Goal: Task Accomplishment & Management: Use online tool/utility

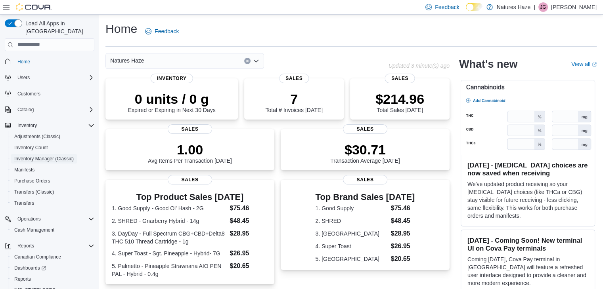
drag, startPoint x: 56, startPoint y: 149, endPoint x: 97, endPoint y: 155, distance: 42.2
click at [56, 156] on span "Inventory Manager (Classic)" at bounding box center [43, 159] width 59 height 6
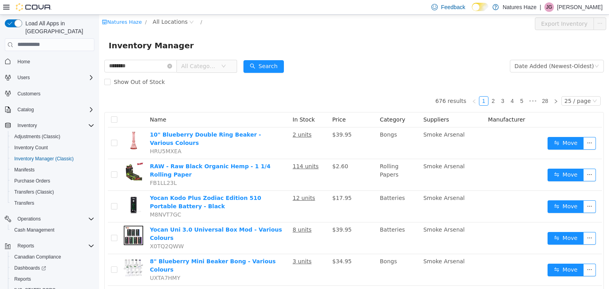
type input "********"
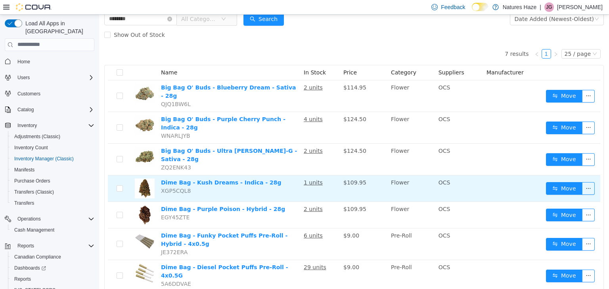
scroll to position [51, 0]
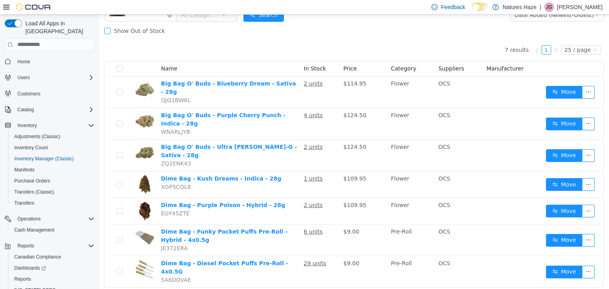
click at [107, 33] on span at bounding box center [107, 30] width 6 height 6
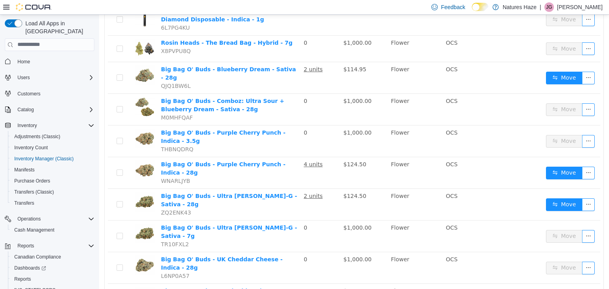
scroll to position [585, 0]
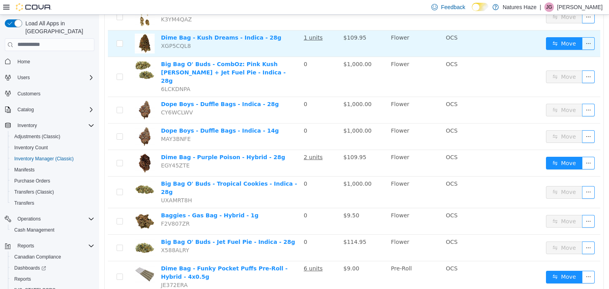
scroll to position [569, 0]
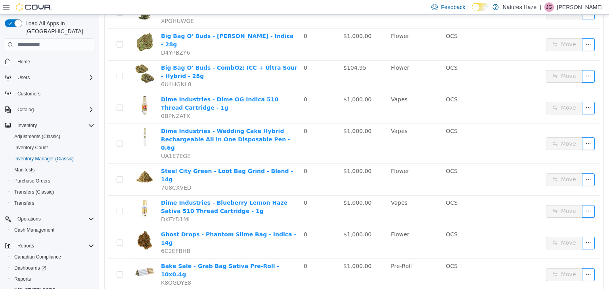
scroll to position [595, 0]
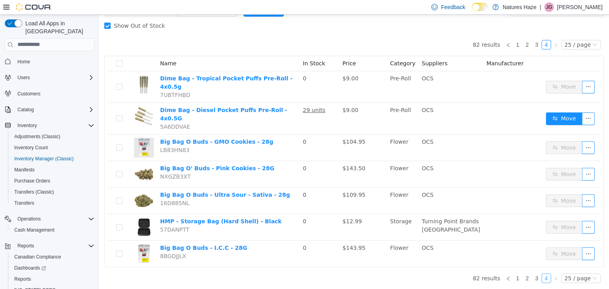
scroll to position [46, 0]
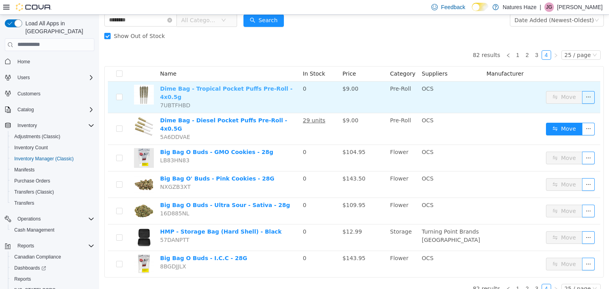
click at [245, 90] on link "Dime Bag - Tropical Pocket Puffs Pre-Roll - 4x0.5g" at bounding box center [226, 92] width 132 height 15
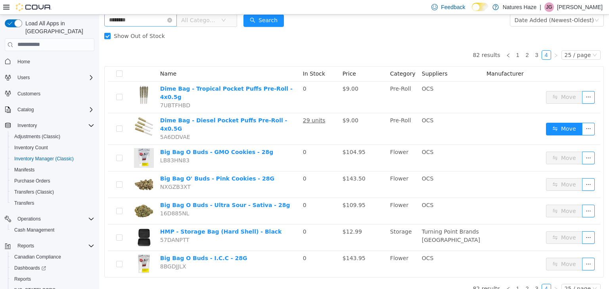
click at [172, 21] on icon "icon: close-circle" at bounding box center [169, 19] width 5 height 5
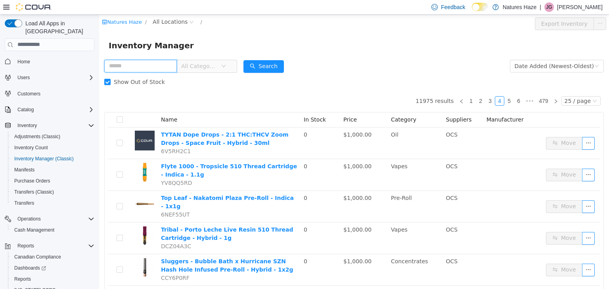
click at [169, 67] on input "text" at bounding box center [140, 65] width 73 height 13
click at [212, 69] on span "All Categories" at bounding box center [199, 66] width 36 height 8
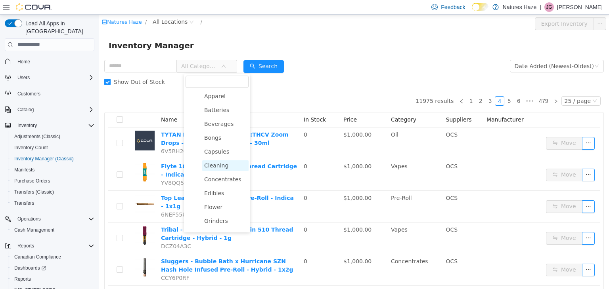
scroll to position [40, 0]
click at [234, 197] on span "Flower" at bounding box center [225, 195] width 46 height 11
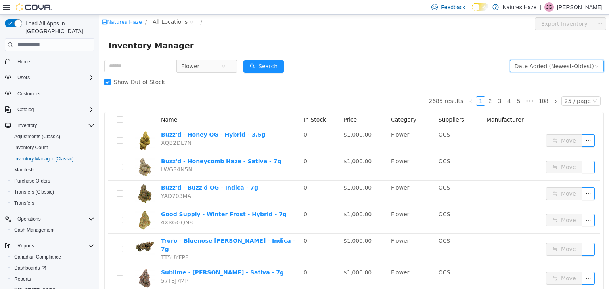
click at [542, 69] on div "Date Added (Newest-Oldest)" at bounding box center [554, 66] width 79 height 12
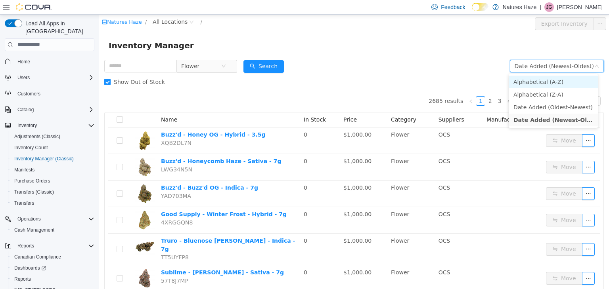
click at [553, 81] on li "Alphabetical (A-Z)" at bounding box center [553, 81] width 89 height 13
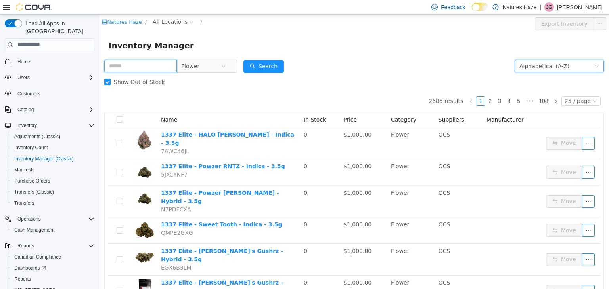
click at [141, 64] on input "text" at bounding box center [140, 65] width 73 height 13
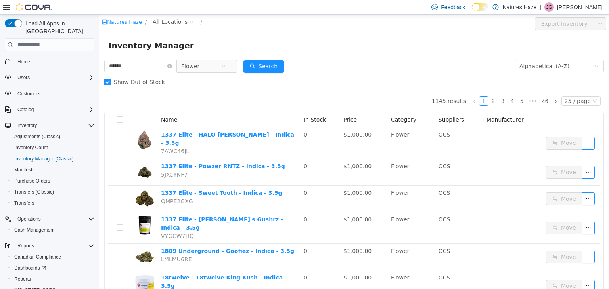
click at [120, 80] on span "Show Out of Stock" at bounding box center [139, 82] width 57 height 6
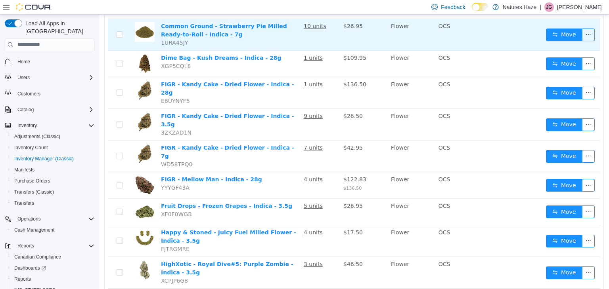
scroll to position [549, 0]
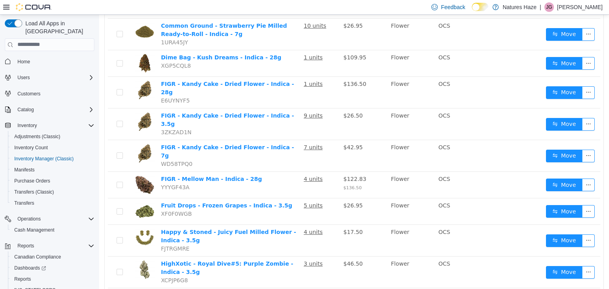
drag, startPoint x: 527, startPoint y: 279, endPoint x: 520, endPoint y: 273, distance: 9.3
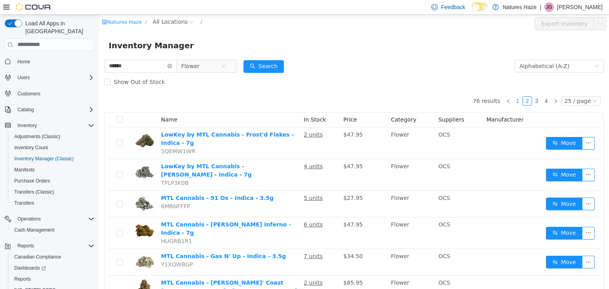
click at [518, 102] on link "1" at bounding box center [517, 100] width 9 height 9
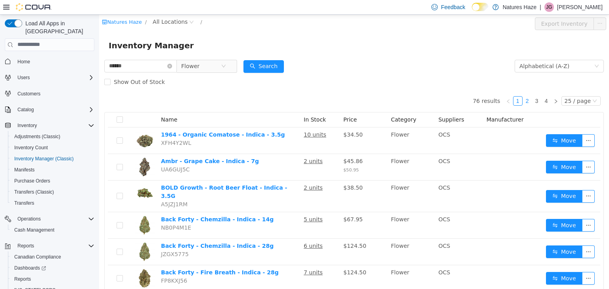
click at [524, 102] on link "2" at bounding box center [527, 100] width 9 height 9
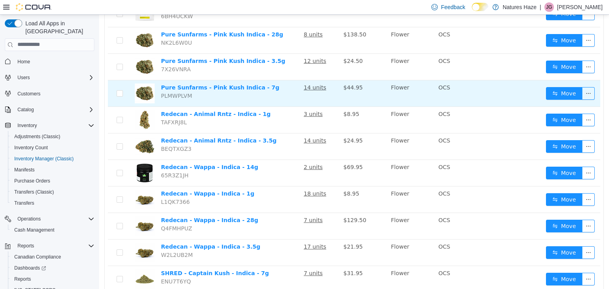
scroll to position [515, 0]
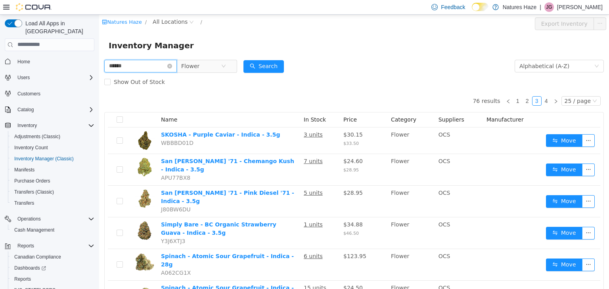
drag, startPoint x: 142, startPoint y: 67, endPoint x: 0, endPoint y: 45, distance: 143.6
click at [99, 45] on html "Natures Haze / All Locations / Export Inventory Inventory Manager ****** Flower…" at bounding box center [354, 151] width 510 height 275
type input "*******"
click at [216, 68] on span "Flower" at bounding box center [201, 66] width 40 height 12
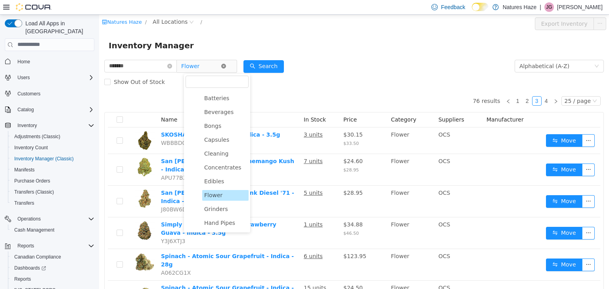
click at [226, 65] on icon "icon: close-circle" at bounding box center [223, 65] width 5 height 5
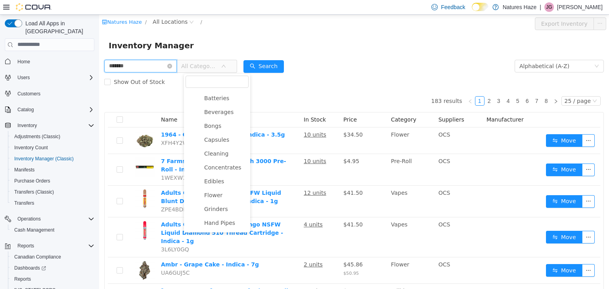
click at [147, 63] on input "*******" at bounding box center [140, 65] width 73 height 13
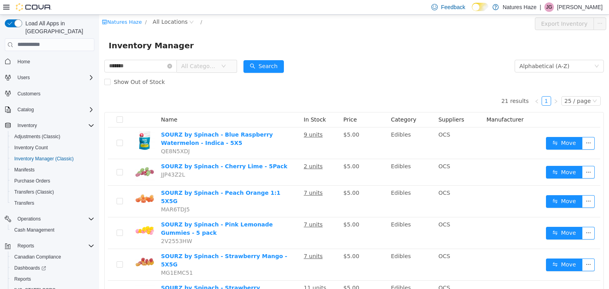
click at [210, 64] on span "All Categories" at bounding box center [199, 66] width 36 height 8
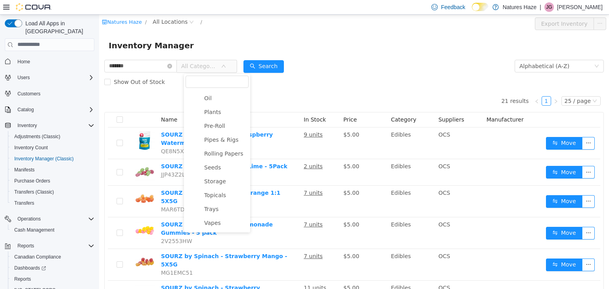
scroll to position [252, 0]
click at [222, 184] on span "Vapes" at bounding box center [225, 182] width 46 height 11
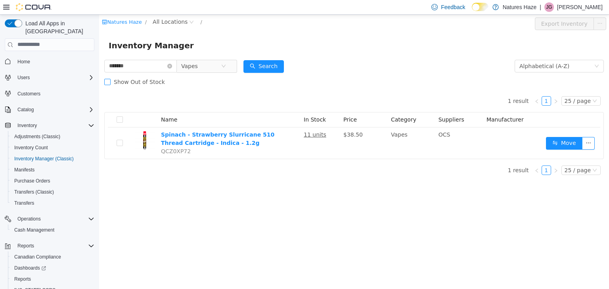
click at [149, 82] on span "Show Out of Stock" at bounding box center [139, 82] width 57 height 6
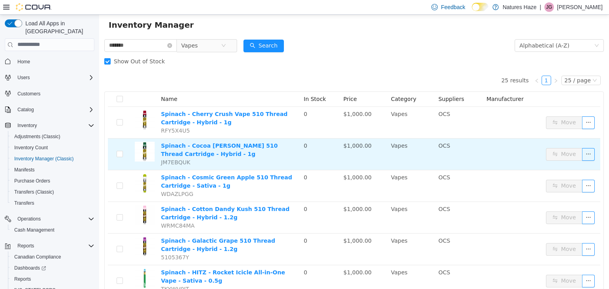
scroll to position [0, 0]
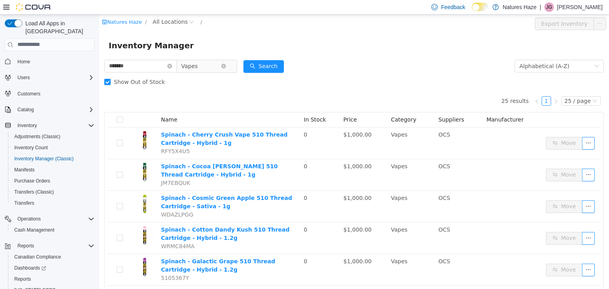
click at [231, 63] on span "Vapes" at bounding box center [203, 65] width 54 height 13
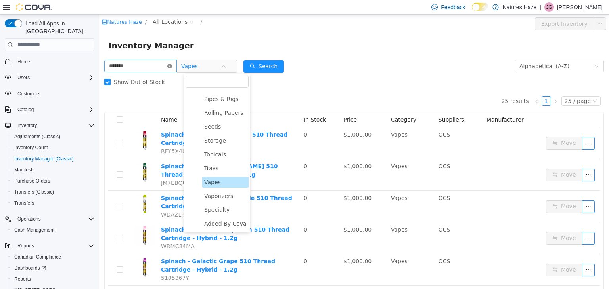
click at [172, 66] on icon "icon: close-circle" at bounding box center [169, 65] width 5 height 5
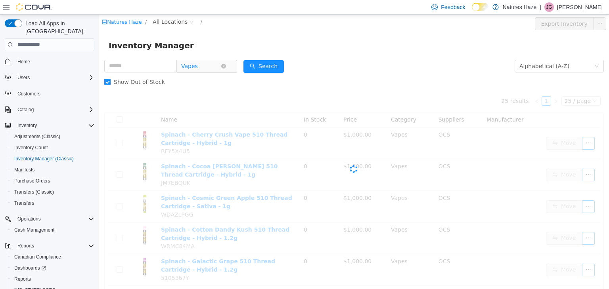
click at [208, 66] on span "Vapes" at bounding box center [201, 66] width 40 height 12
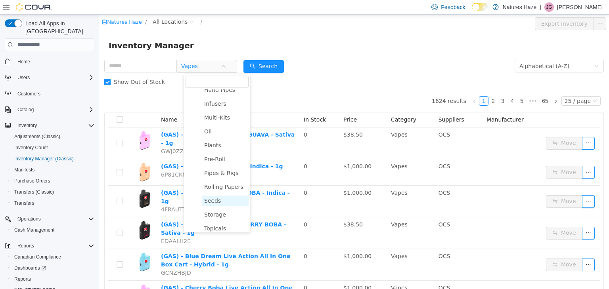
scroll to position [133, 0]
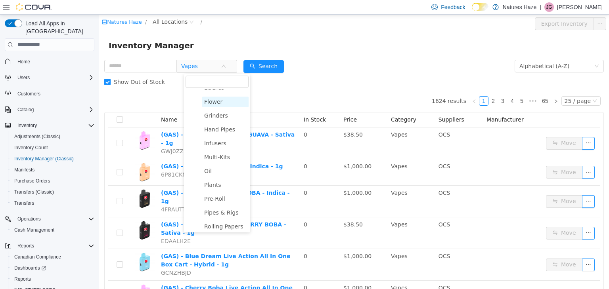
click at [227, 105] on span "Flower" at bounding box center [225, 101] width 46 height 11
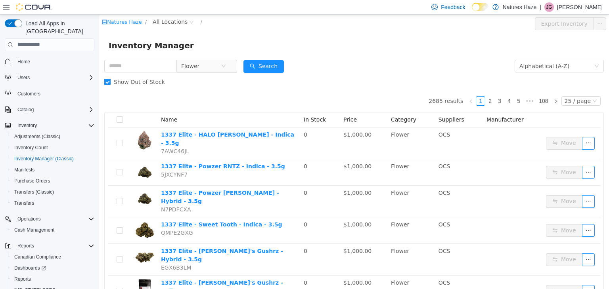
drag, startPoint x: 152, startPoint y: 81, endPoint x: 162, endPoint y: 82, distance: 9.5
click at [152, 81] on span "Show Out of Stock" at bounding box center [139, 82] width 57 height 6
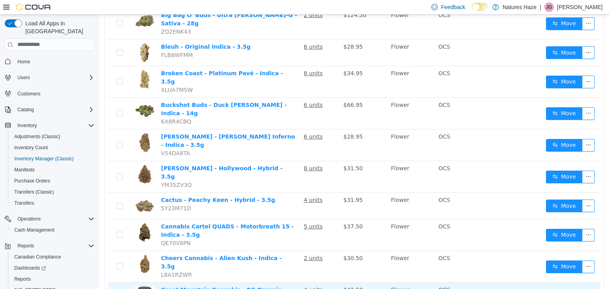
scroll to position [544, 0]
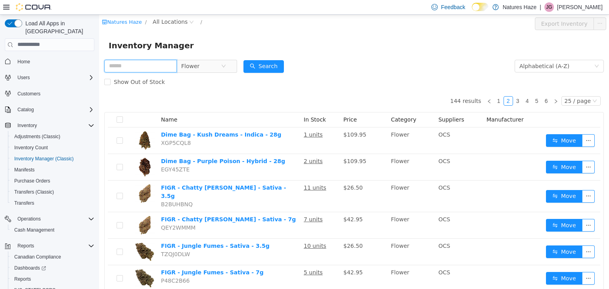
click at [154, 67] on input "text" at bounding box center [140, 65] width 73 height 13
type input "******"
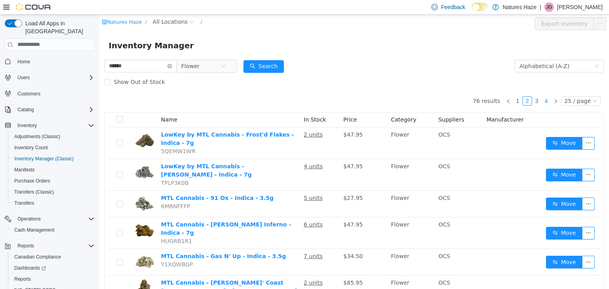
click at [544, 102] on link "4" at bounding box center [546, 100] width 9 height 9
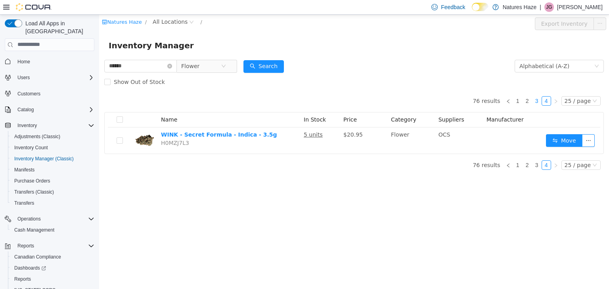
click at [539, 102] on link "3" at bounding box center [537, 100] width 9 height 9
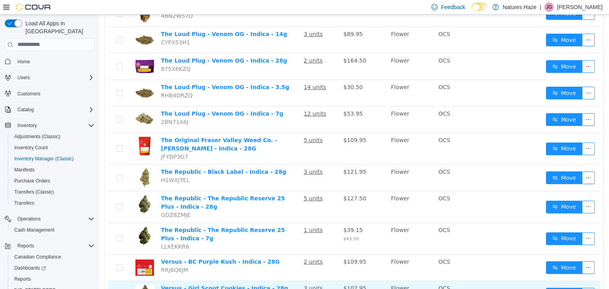
scroll to position [544, 0]
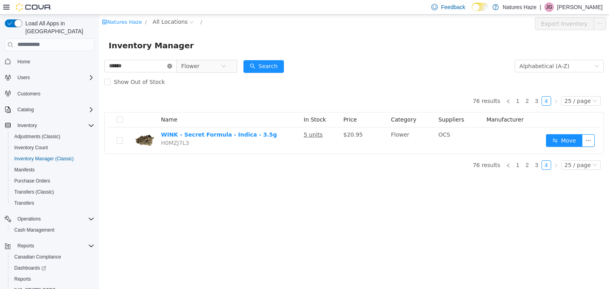
click at [172, 67] on icon "icon: close-circle" at bounding box center [169, 65] width 5 height 5
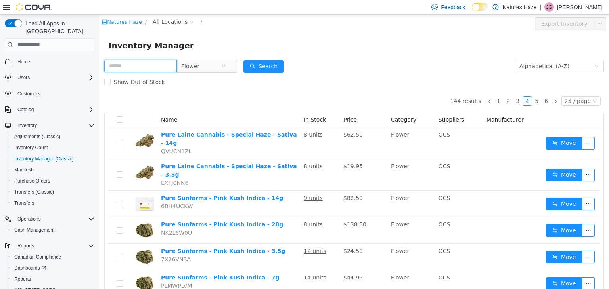
click at [154, 70] on input "text" at bounding box center [140, 65] width 73 height 13
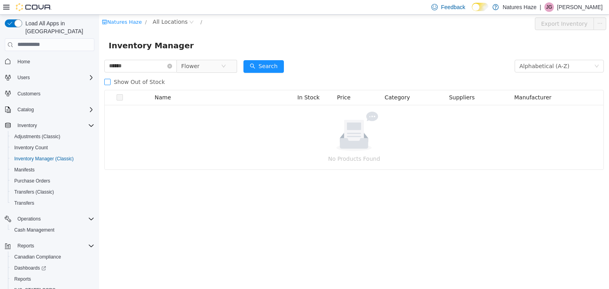
click at [138, 82] on span "Show Out of Stock" at bounding box center [139, 82] width 57 height 6
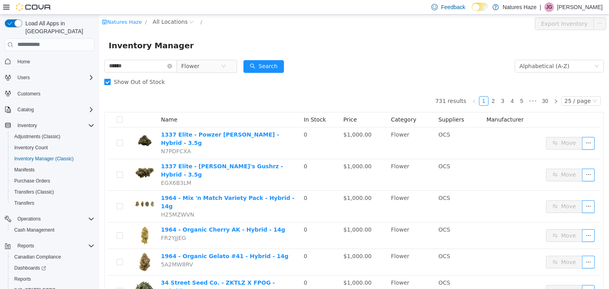
click at [108, 85] on span at bounding box center [107, 82] width 6 height 6
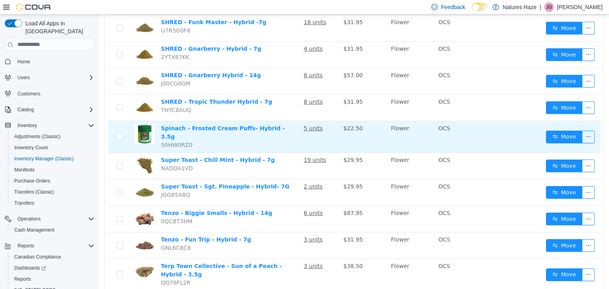
scroll to position [528, 0]
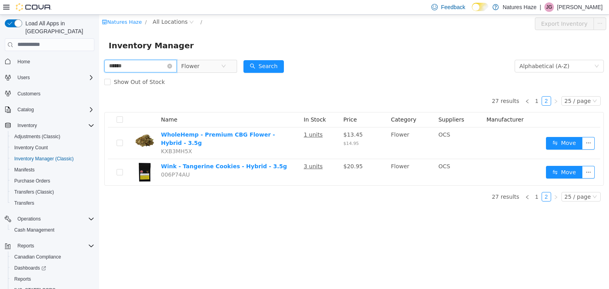
drag, startPoint x: 140, startPoint y: 67, endPoint x: 65, endPoint y: 67, distance: 74.5
click at [99, 67] on html "Natures Haze / All Locations / Export Inventory Inventory Manager ****** Flower…" at bounding box center [354, 151] width 510 height 275
type input "******"
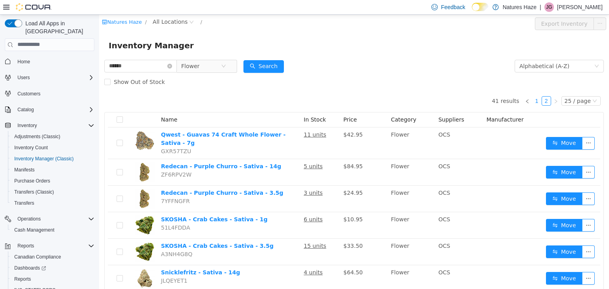
click at [534, 101] on link "1" at bounding box center [537, 100] width 9 height 9
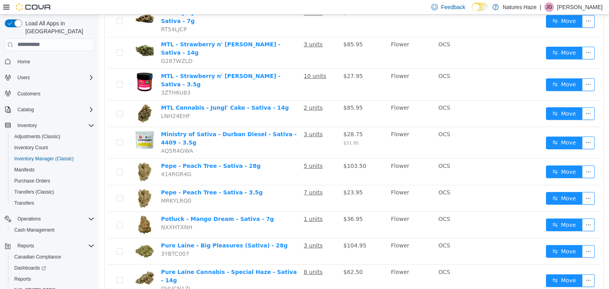
scroll to position [533, 0]
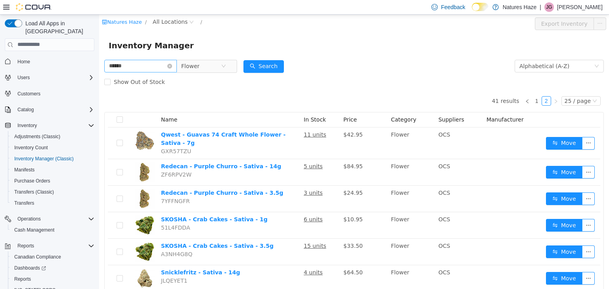
click at [172, 67] on icon "icon: close-circle" at bounding box center [169, 65] width 5 height 5
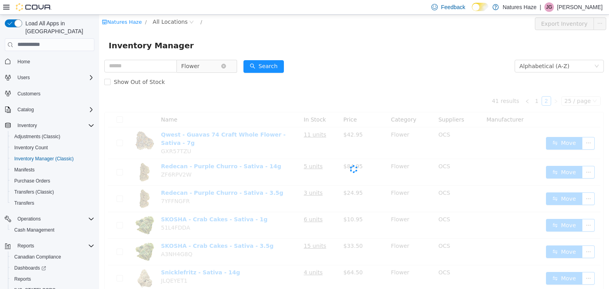
click at [207, 67] on span "Flower" at bounding box center [201, 66] width 40 height 12
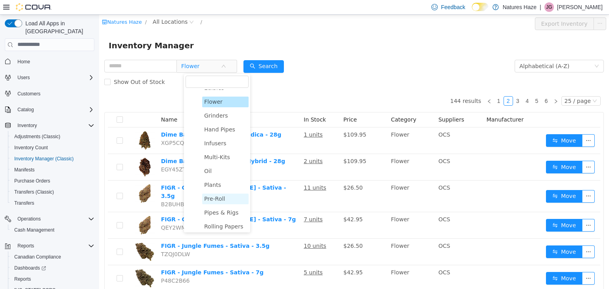
click at [233, 201] on span "Pre-Roll" at bounding box center [225, 198] width 46 height 11
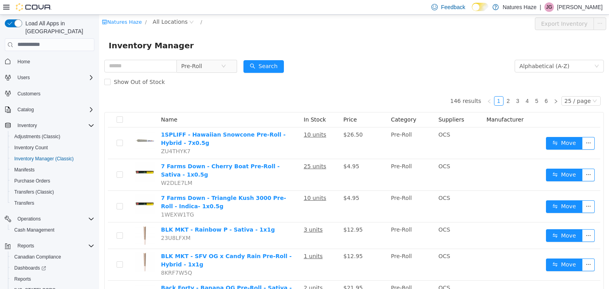
click at [401, 49] on div "Inventory Manager" at bounding box center [354, 45] width 491 height 13
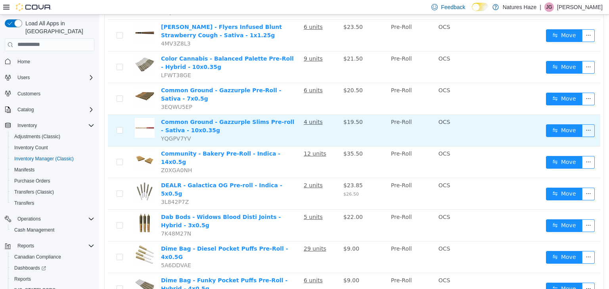
scroll to position [595, 0]
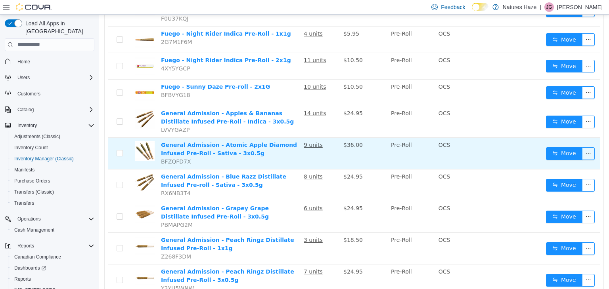
scroll to position [580, 0]
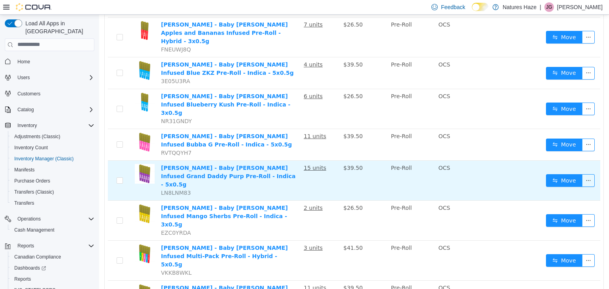
scroll to position [636, 0]
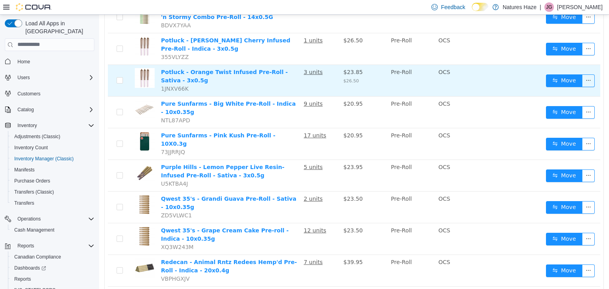
scroll to position [590, 0]
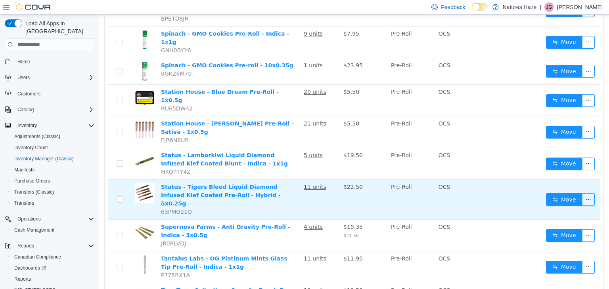
scroll to position [615, 0]
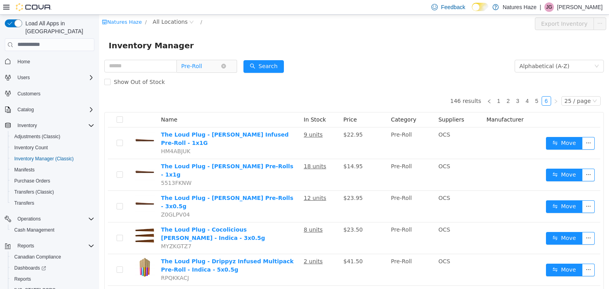
click at [202, 68] on span "Pre-Roll" at bounding box center [191, 66] width 21 height 12
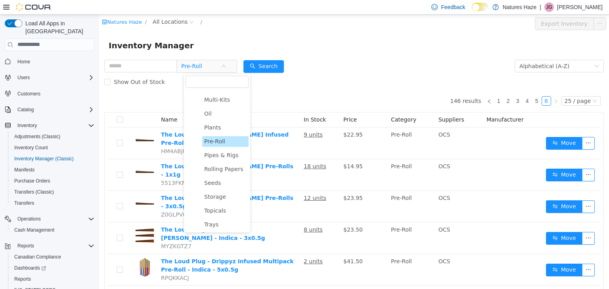
scroll to position [252, 0]
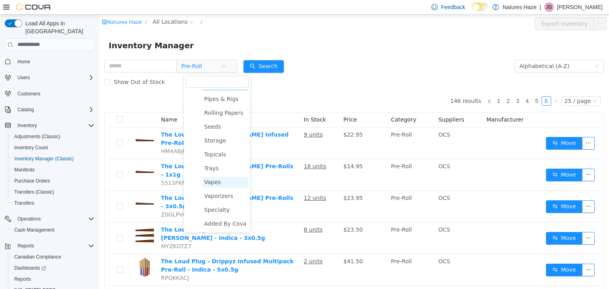
click at [232, 182] on span "Vapes" at bounding box center [225, 182] width 46 height 11
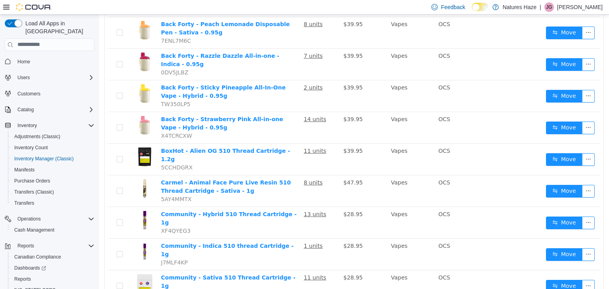
scroll to position [621, 0]
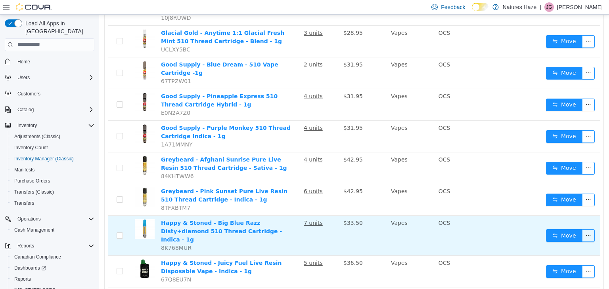
scroll to position [636, 0]
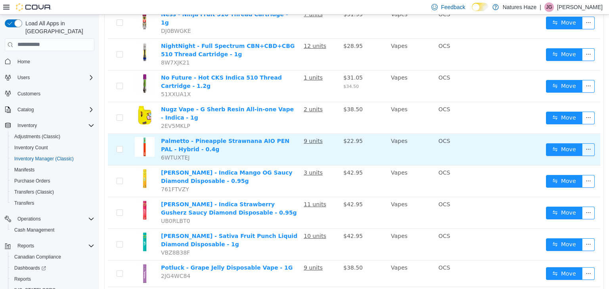
scroll to position [626, 0]
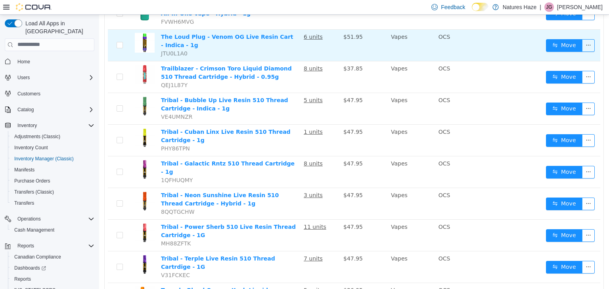
scroll to position [631, 0]
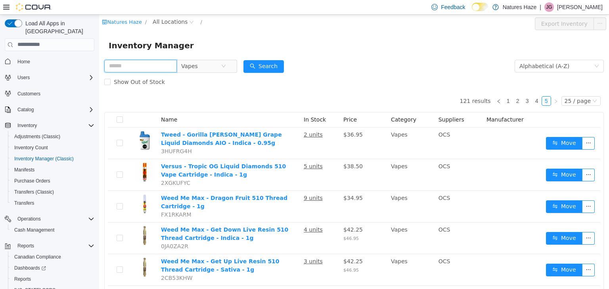
click at [128, 69] on input "text" at bounding box center [140, 65] width 73 height 13
type input "******"
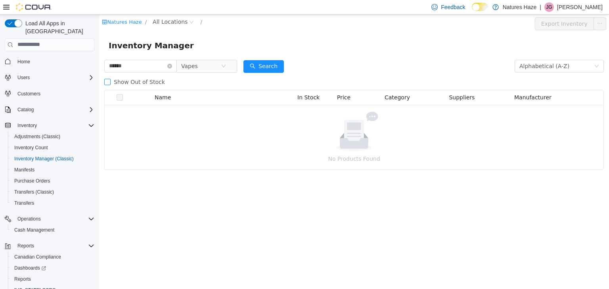
click at [123, 83] on span "Show Out of Stock" at bounding box center [139, 82] width 57 height 6
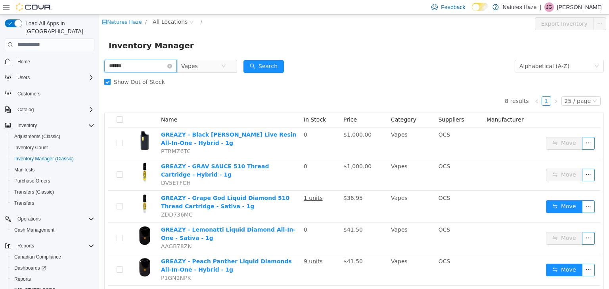
click at [143, 69] on input "******" at bounding box center [140, 65] width 73 height 13
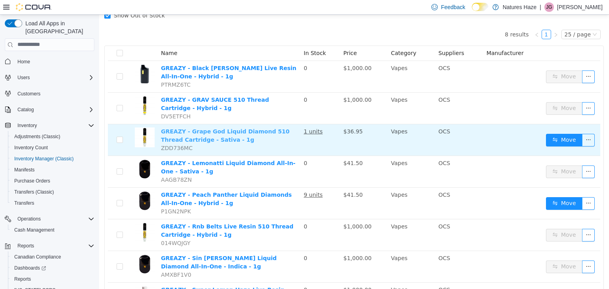
scroll to position [79, 0]
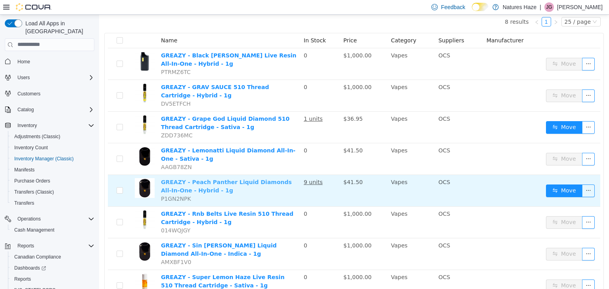
click at [211, 183] on link "GREAZY - Peach Panther Liquid Diamonds All-In-One - Hybrid - 1g" at bounding box center [226, 186] width 131 height 15
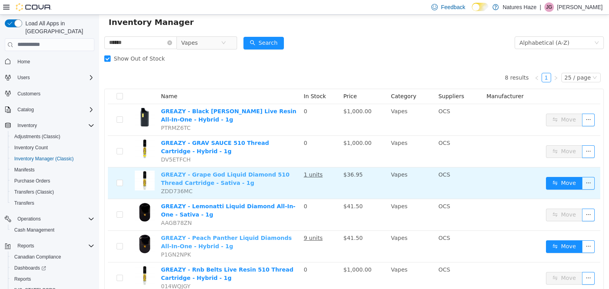
scroll to position [0, 0]
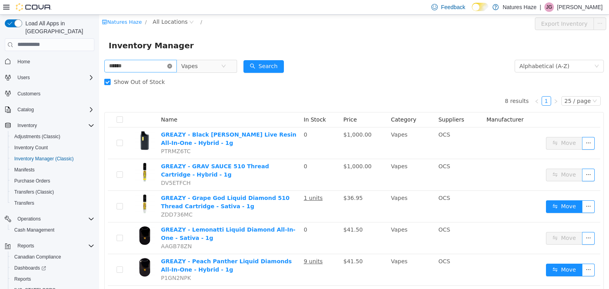
click at [172, 68] on icon "icon: close-circle" at bounding box center [169, 65] width 5 height 5
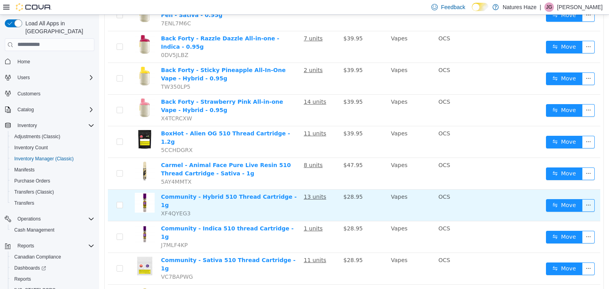
scroll to position [621, 0]
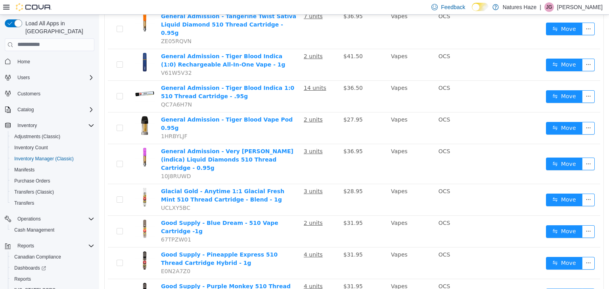
scroll to position [634, 0]
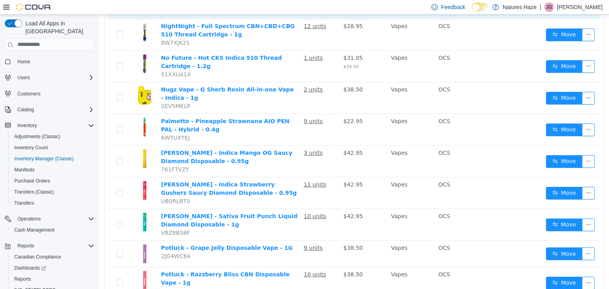
scroll to position [626, 0]
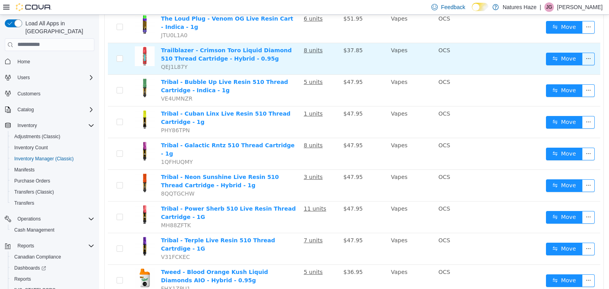
scroll to position [631, 0]
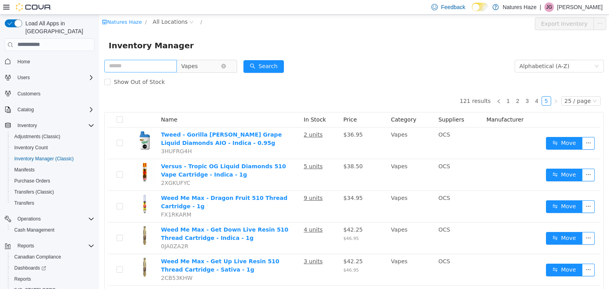
click at [195, 66] on span "Vapes" at bounding box center [189, 66] width 17 height 12
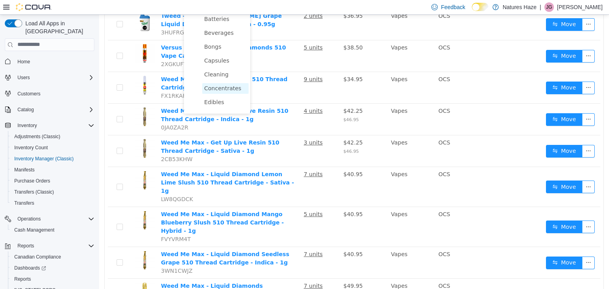
click at [228, 91] on span "Concentrates" at bounding box center [222, 88] width 37 height 6
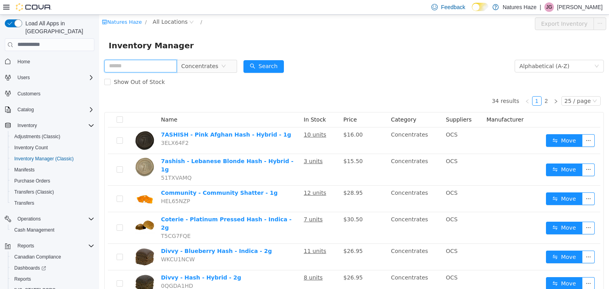
click at [134, 65] on input "text" at bounding box center [140, 65] width 73 height 13
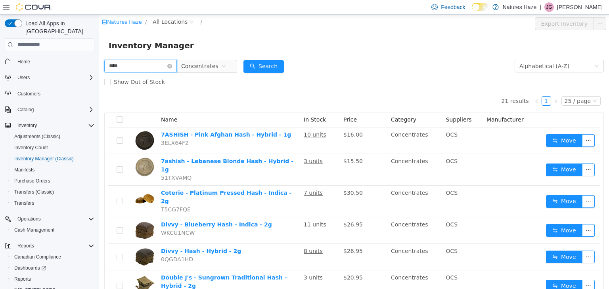
drag, startPoint x: 143, startPoint y: 70, endPoint x: 28, endPoint y: 72, distance: 115.0
click at [99, 72] on html "Natures Haze / All Locations / Export Inventory Inventory Manager **** Concentr…" at bounding box center [354, 151] width 510 height 275
type input "*********"
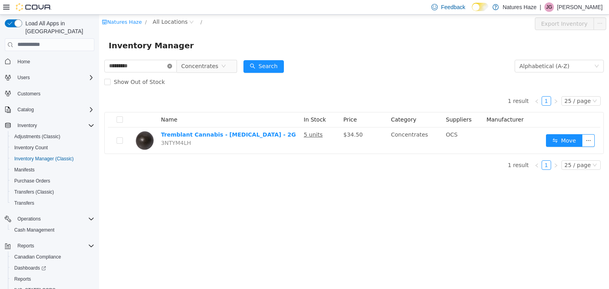
click at [172, 66] on icon "icon: close-circle" at bounding box center [169, 65] width 5 height 5
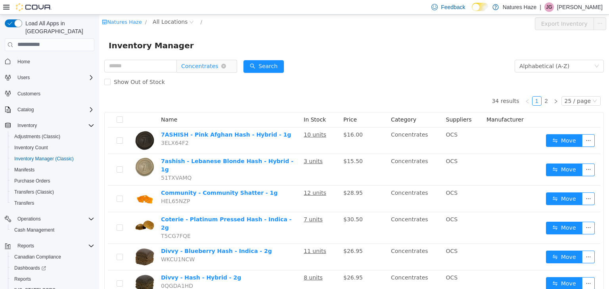
click at [218, 65] on span "Concentrates" at bounding box center [199, 66] width 37 height 12
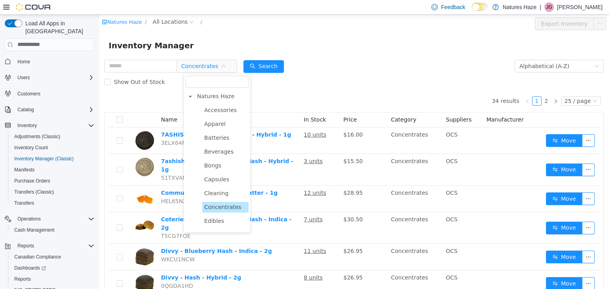
scroll to position [159, 0]
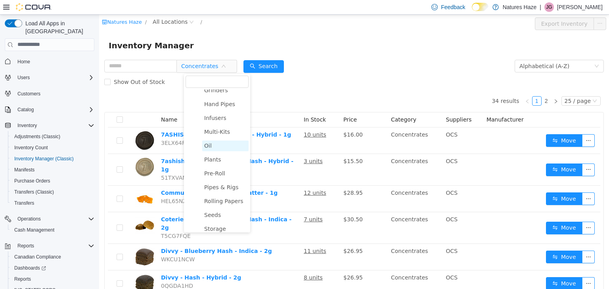
click at [211, 149] on span "Oil" at bounding box center [208, 145] width 8 height 6
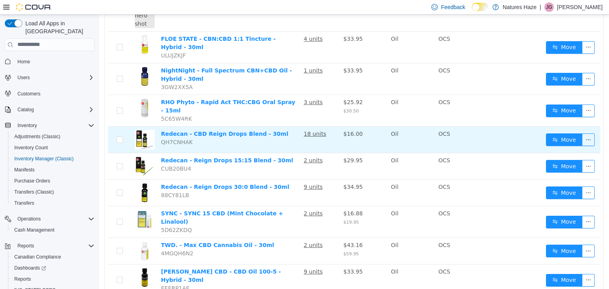
scroll to position [0, 0]
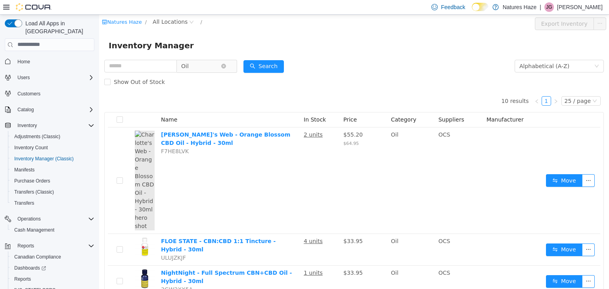
click at [199, 67] on span "Oil" at bounding box center [201, 66] width 40 height 12
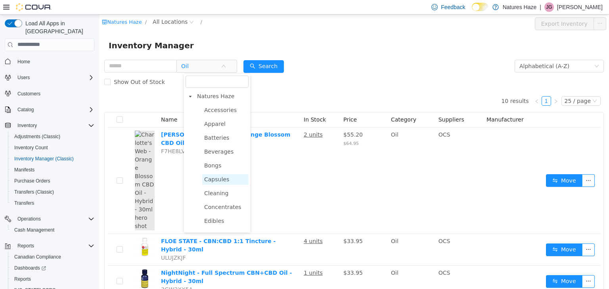
click at [221, 185] on span "Capsules" at bounding box center [225, 179] width 46 height 11
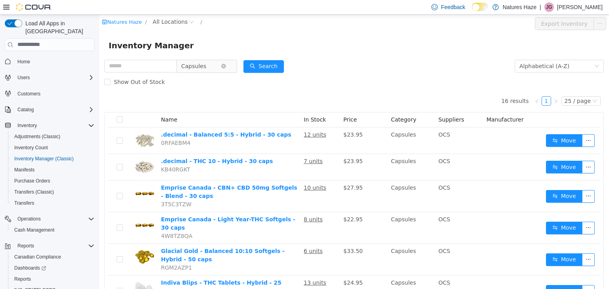
click at [211, 68] on span "Capsules" at bounding box center [201, 66] width 40 height 12
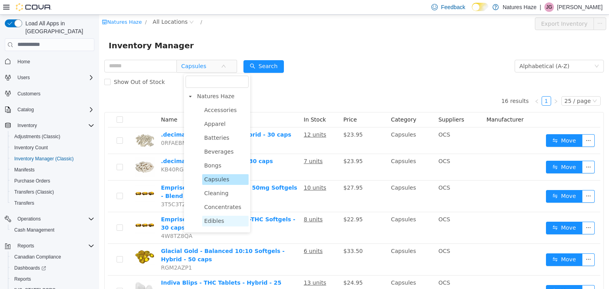
click at [224, 221] on span "Edibles" at bounding box center [225, 221] width 46 height 11
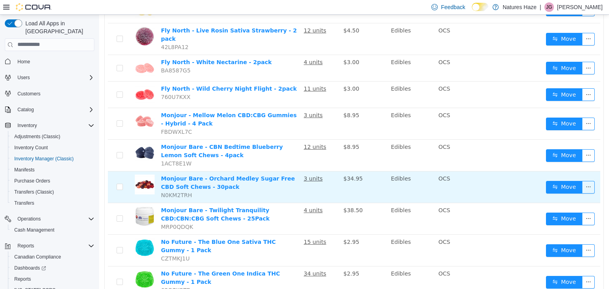
scroll to position [569, 0]
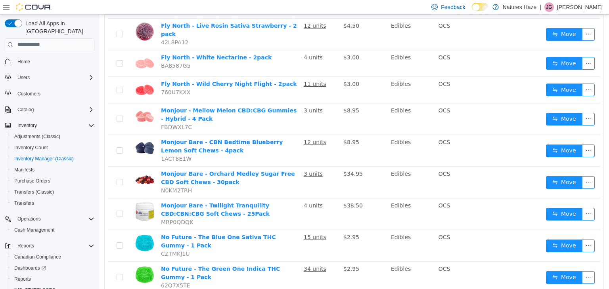
drag, startPoint x: 533, startPoint y: 278, endPoint x: 519, endPoint y: 265, distance: 19.1
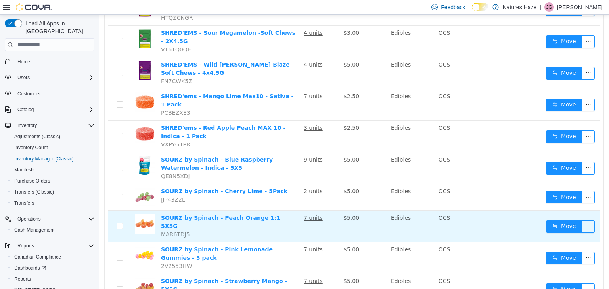
scroll to position [600, 0]
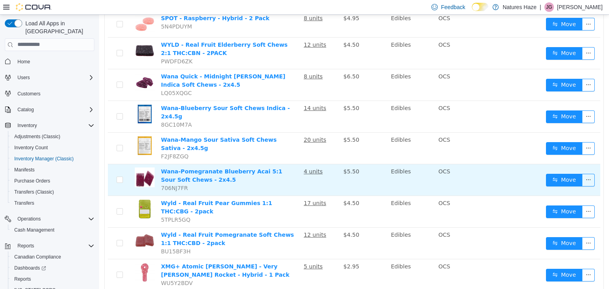
scroll to position [38, 0]
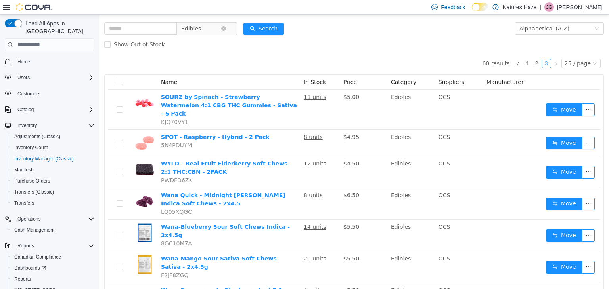
drag, startPoint x: 229, startPoint y: 29, endPoint x: 209, endPoint y: 33, distance: 20.6
click at [226, 29] on icon "icon: close-circle" at bounding box center [223, 28] width 5 height 5
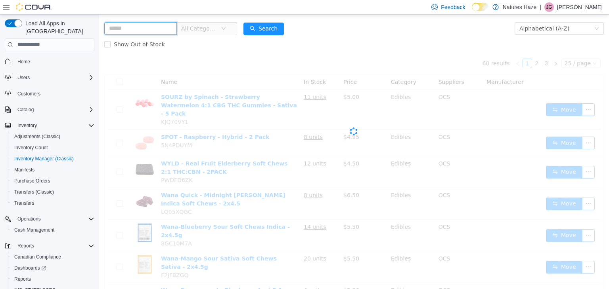
click at [149, 29] on input "text" at bounding box center [140, 28] width 73 height 13
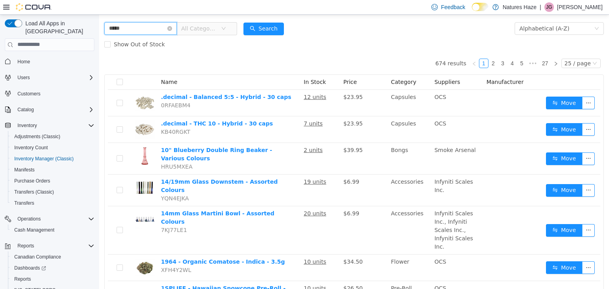
type input "*****"
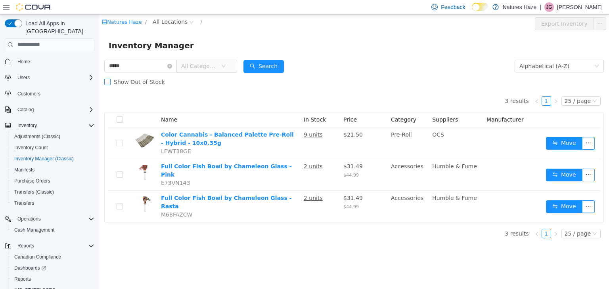
click at [141, 83] on span "Show Out of Stock" at bounding box center [139, 82] width 57 height 6
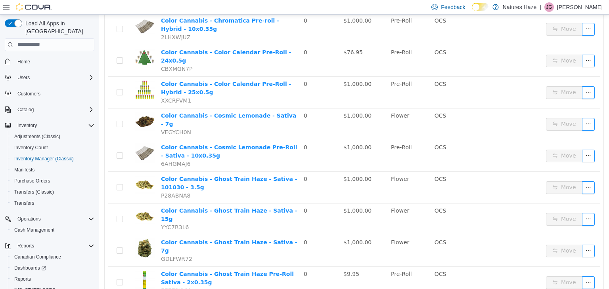
scroll to position [590, 0]
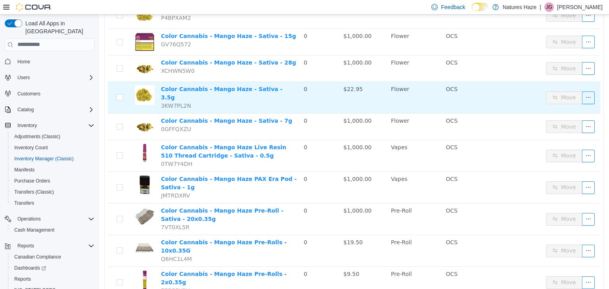
scroll to position [287, 0]
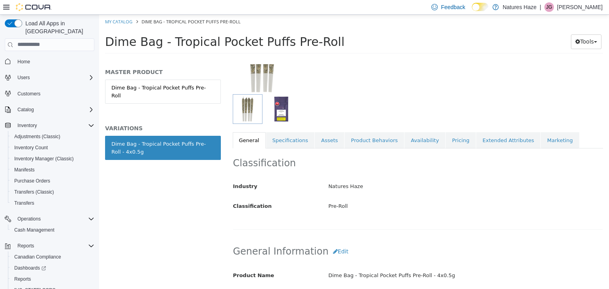
scroll to position [79, 0]
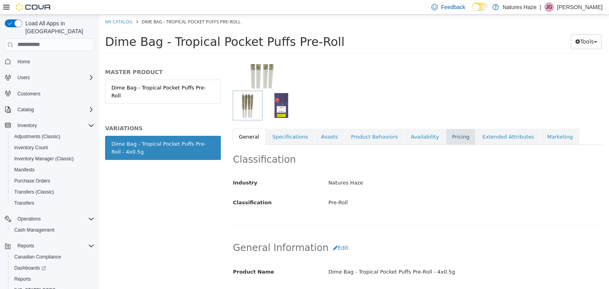
click at [446, 136] on link "Pricing" at bounding box center [461, 136] width 30 height 17
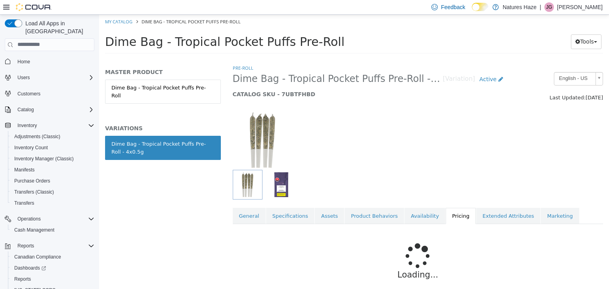
scroll to position [39, 0]
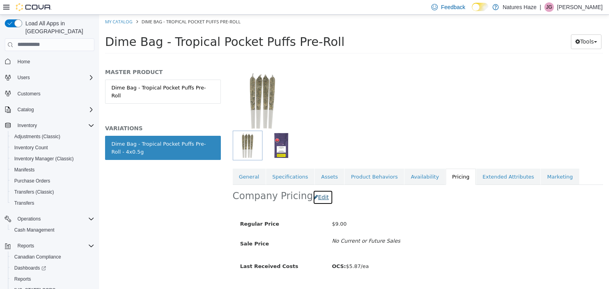
click at [317, 196] on button "Edit" at bounding box center [323, 197] width 20 height 15
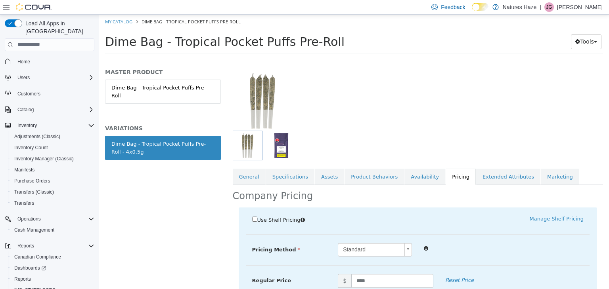
scroll to position [147, 0]
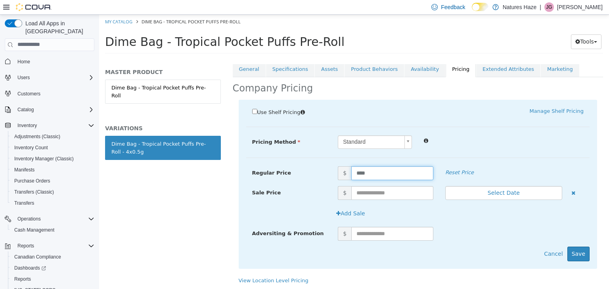
drag, startPoint x: 372, startPoint y: 174, endPoint x: 257, endPoint y: 173, distance: 115.0
click at [275, 173] on div "Regular Price $ **** Reset Price" at bounding box center [418, 173] width 344 height 14
type input "*****"
click at [568, 253] on button "Save" at bounding box center [578, 254] width 22 height 15
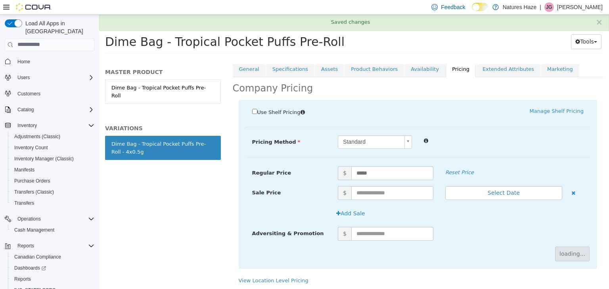
scroll to position [58, 0]
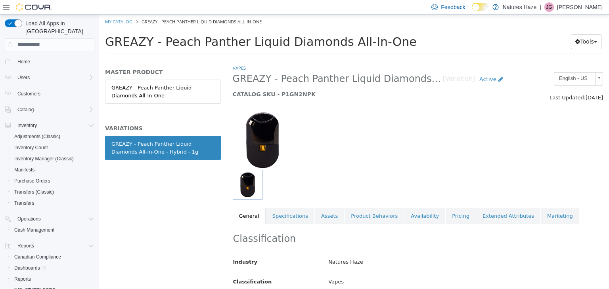
scroll to position [79, 0]
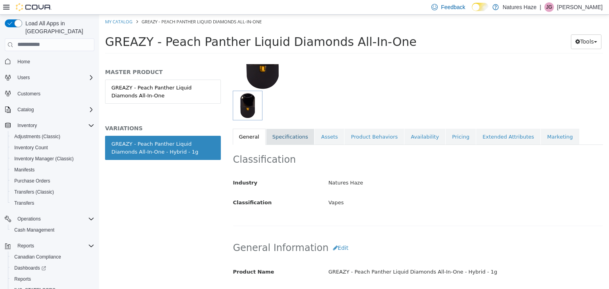
click at [290, 136] on link "Specifications" at bounding box center [290, 136] width 48 height 17
